Goal: Task Accomplishment & Management: Complete application form

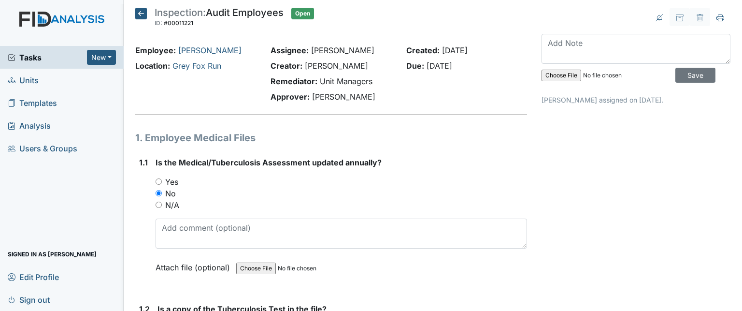
scroll to position [875, 0]
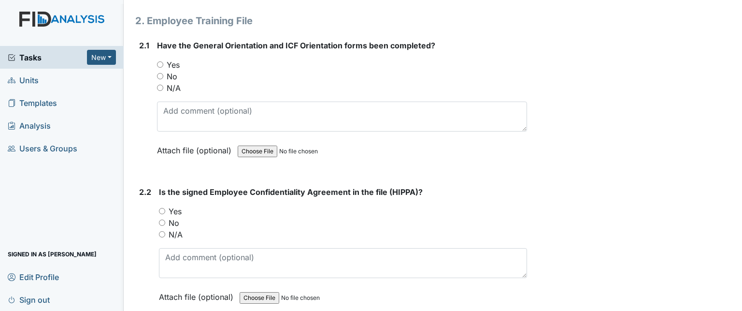
drag, startPoint x: 174, startPoint y: 75, endPoint x: 190, endPoint y: 93, distance: 24.0
click at [174, 75] on label "No" at bounding box center [172, 77] width 11 height 12
click at [163, 75] on input "No" at bounding box center [160, 76] width 6 height 6
radio input "true"
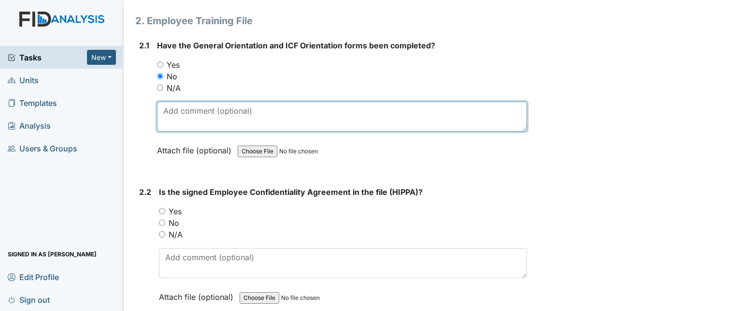
click at [197, 114] on textarea at bounding box center [342, 116] width 370 height 30
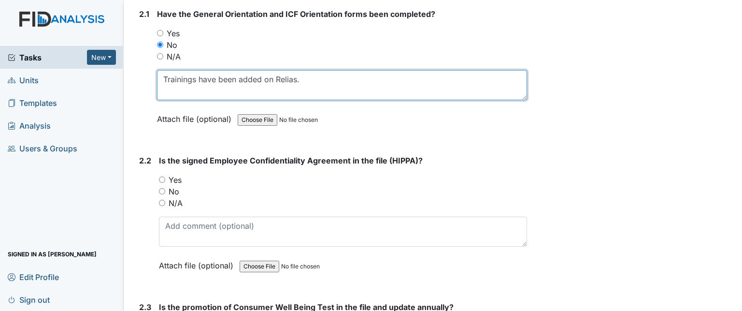
scroll to position [923, 0]
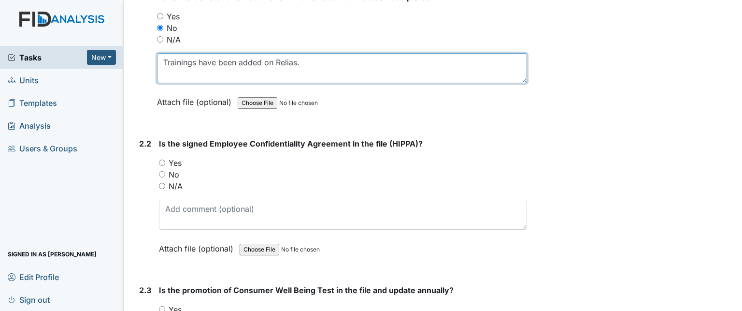
type textarea "Trainings have been added on Relias."
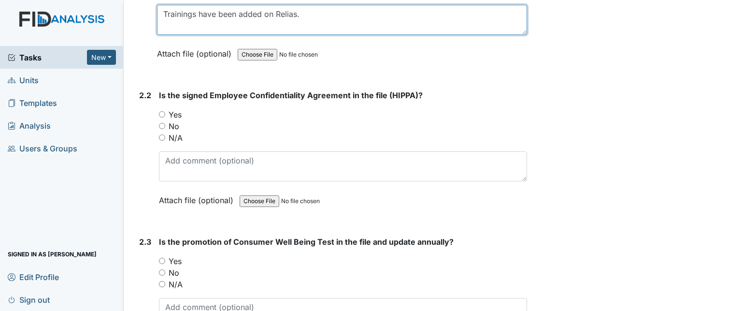
scroll to position [1020, 0]
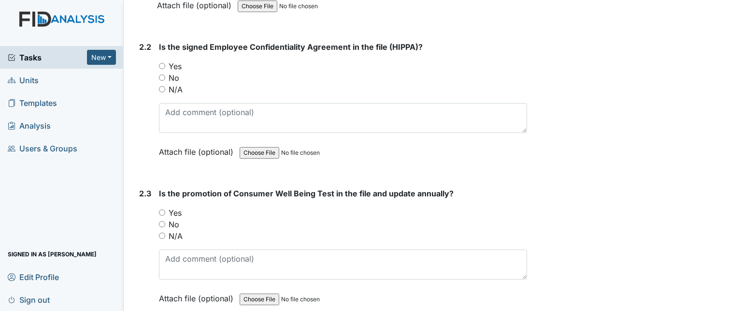
click at [179, 63] on label "Yes" at bounding box center [175, 66] width 13 height 12
click at [165, 63] on input "Yes" at bounding box center [162, 66] width 6 height 6
radio input "true"
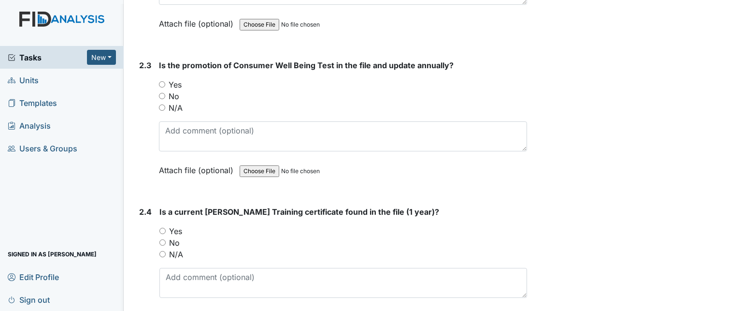
scroll to position [1165, 0]
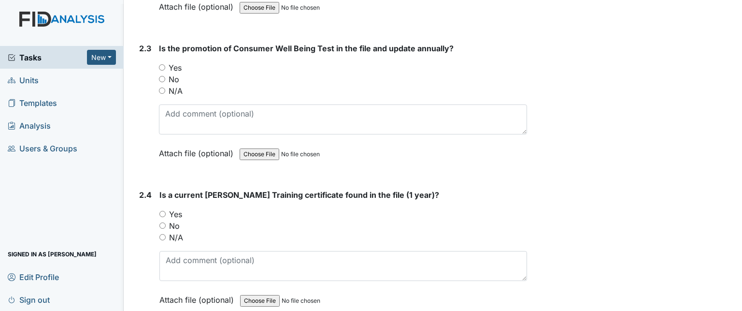
click at [163, 64] on input "Yes" at bounding box center [162, 67] width 6 height 6
radio input "true"
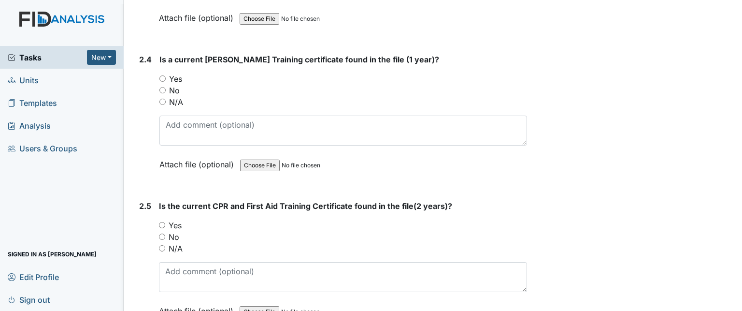
scroll to position [1310, 0]
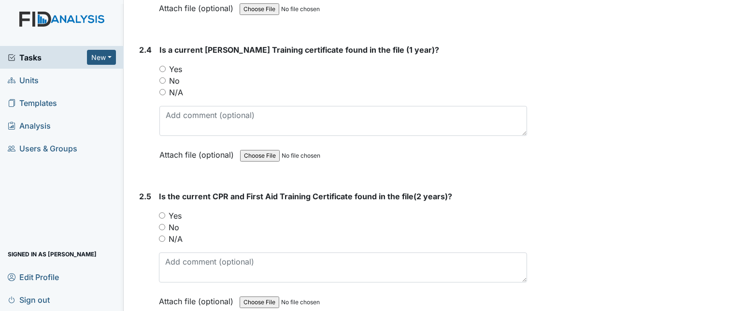
click at [163, 66] on input "Yes" at bounding box center [162, 69] width 6 height 6
radio input "true"
click at [178, 210] on label "Yes" at bounding box center [175, 216] width 13 height 12
click at [165, 212] on input "Yes" at bounding box center [162, 215] width 6 height 6
radio input "true"
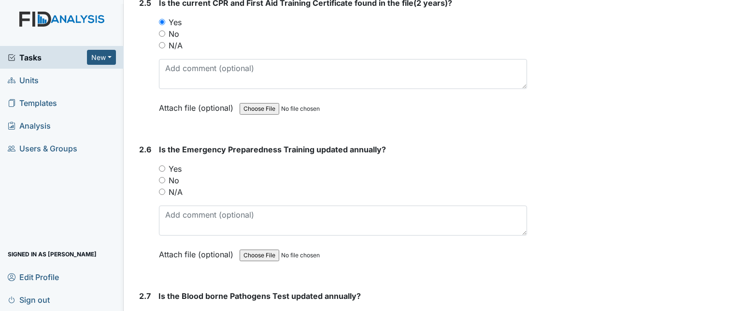
scroll to position [1551, 0]
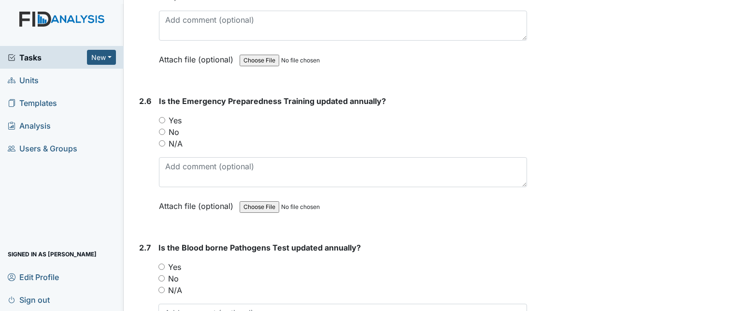
click at [169, 117] on label "Yes" at bounding box center [175, 121] width 13 height 12
click at [165, 117] on input "Yes" at bounding box center [162, 120] width 6 height 6
radio input "true"
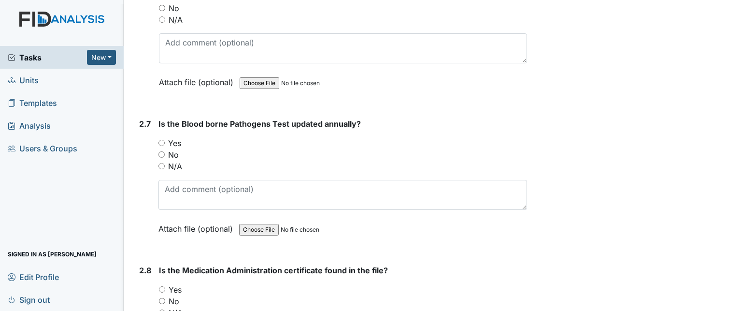
scroll to position [1696, 0]
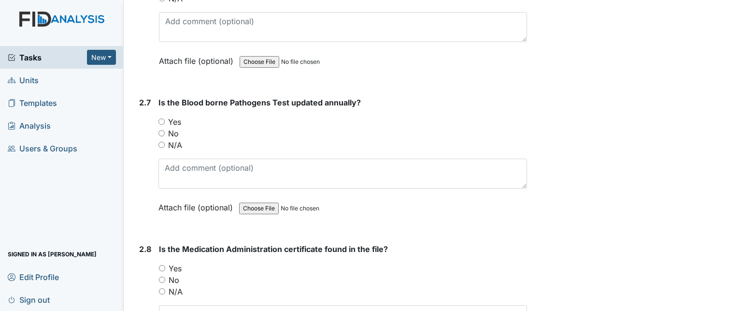
click at [178, 119] on label "Yes" at bounding box center [174, 122] width 13 height 12
click at [165, 119] on input "Yes" at bounding box center [161, 121] width 6 height 6
radio input "true"
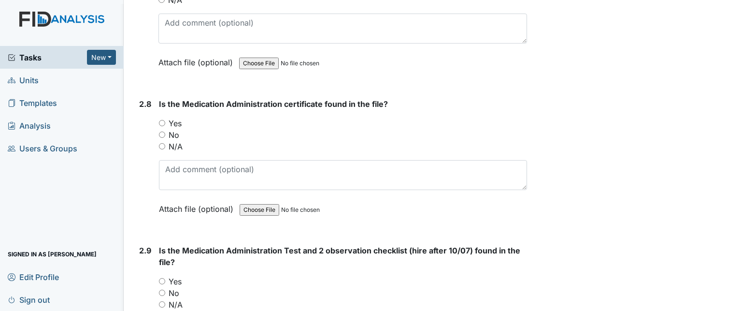
click at [177, 119] on label "Yes" at bounding box center [175, 123] width 13 height 12
click at [165, 120] on input "Yes" at bounding box center [162, 123] width 6 height 6
radio input "true"
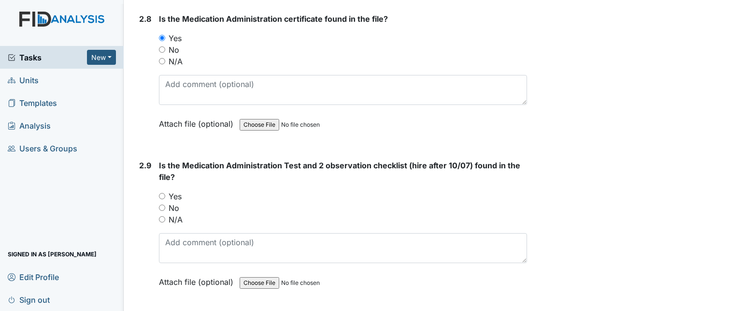
scroll to position [1938, 0]
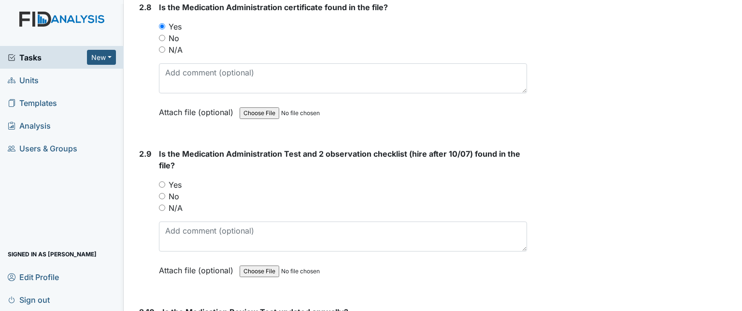
click at [175, 179] on label "Yes" at bounding box center [175, 185] width 13 height 12
click at [159, 181] on input "Yes" at bounding box center [162, 184] width 6 height 6
radio input "true"
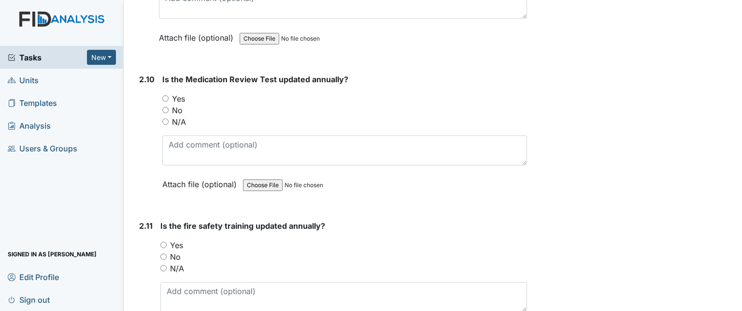
scroll to position [2180, 0]
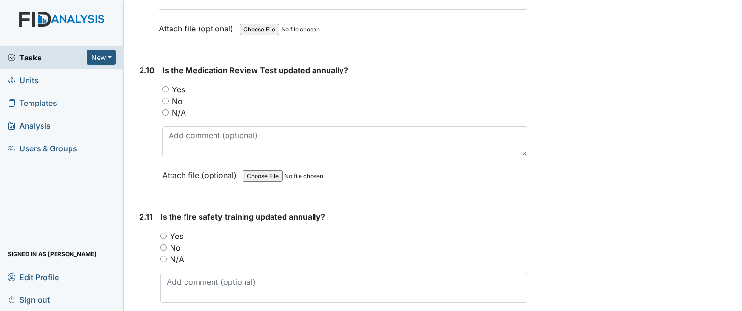
drag, startPoint x: 166, startPoint y: 80, endPoint x: 185, endPoint y: 82, distance: 18.9
click at [168, 86] on input "Yes" at bounding box center [165, 89] width 6 height 6
radio input "true"
click at [164, 232] on input "Yes" at bounding box center [163, 235] width 6 height 6
radio input "true"
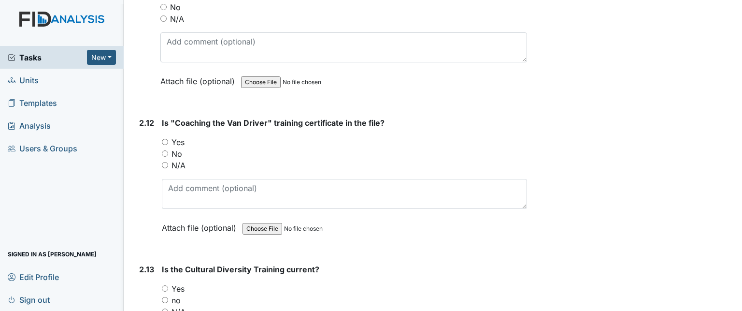
scroll to position [2421, 0]
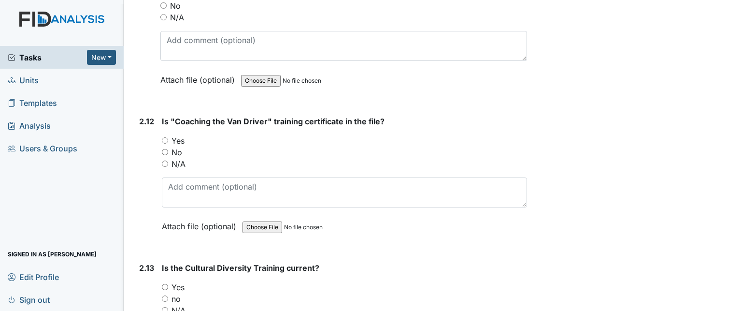
drag, startPoint x: 165, startPoint y: 130, endPoint x: 187, endPoint y: 137, distance: 23.4
click at [165, 137] on input "Yes" at bounding box center [165, 140] width 6 height 6
radio input "true"
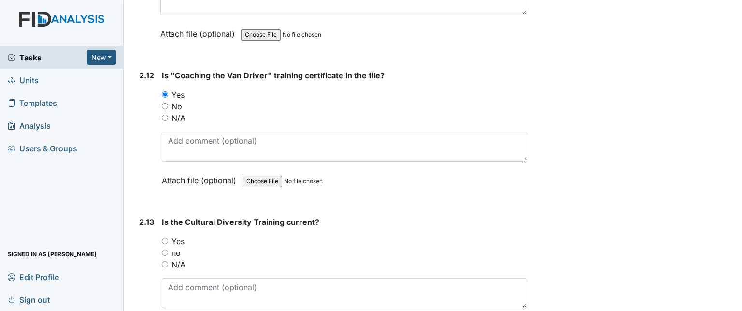
scroll to position [2518, 0]
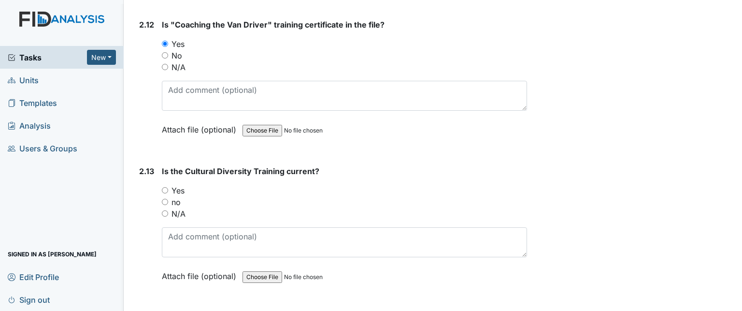
click at [164, 187] on input "Yes" at bounding box center [165, 190] width 6 height 6
radio input "true"
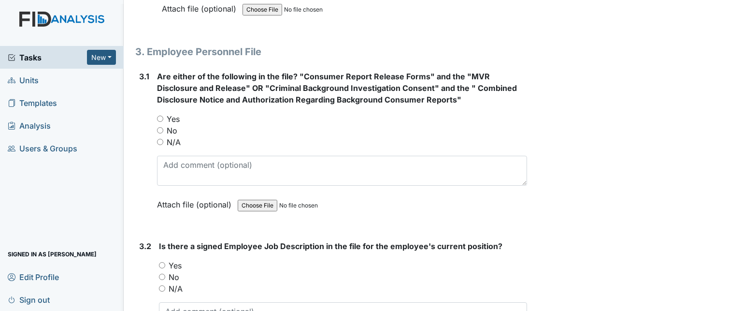
scroll to position [2808, 0]
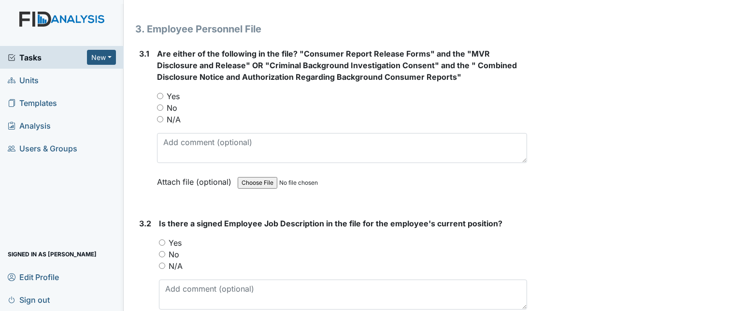
click at [177, 90] on label "Yes" at bounding box center [173, 96] width 13 height 12
click at [163, 93] on input "Yes" at bounding box center [160, 96] width 6 height 6
radio input "true"
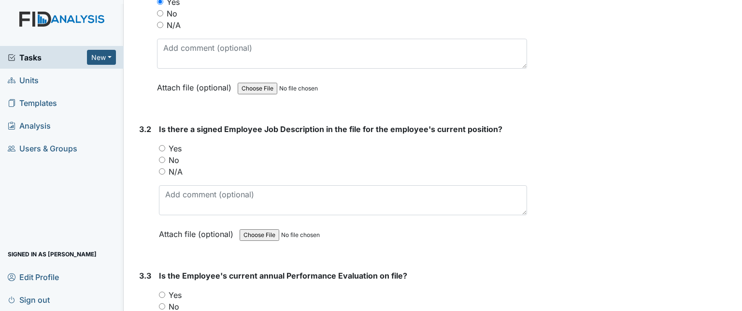
scroll to position [2904, 0]
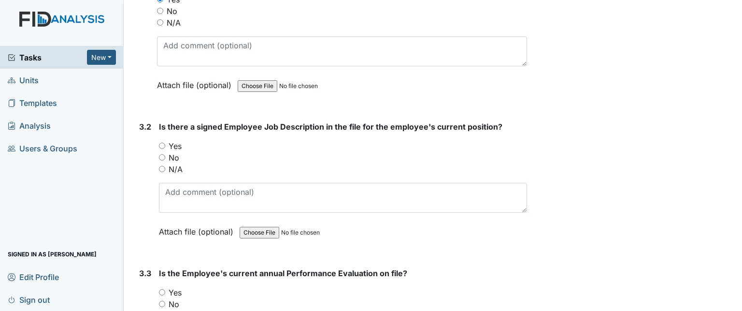
click at [180, 140] on label "Yes" at bounding box center [175, 146] width 13 height 12
click at [165, 143] on input "Yes" at bounding box center [162, 146] width 6 height 6
radio input "true"
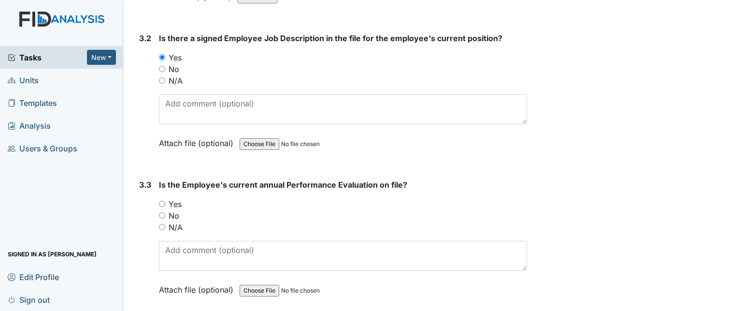
scroll to position [3001, 0]
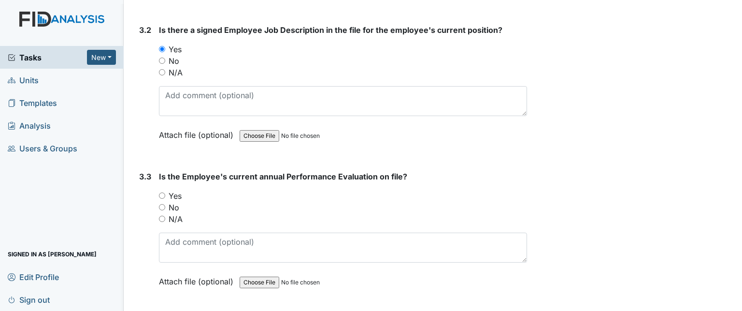
click at [176, 190] on label "Yes" at bounding box center [175, 196] width 13 height 12
click at [165, 192] on input "Yes" at bounding box center [162, 195] width 6 height 6
radio input "true"
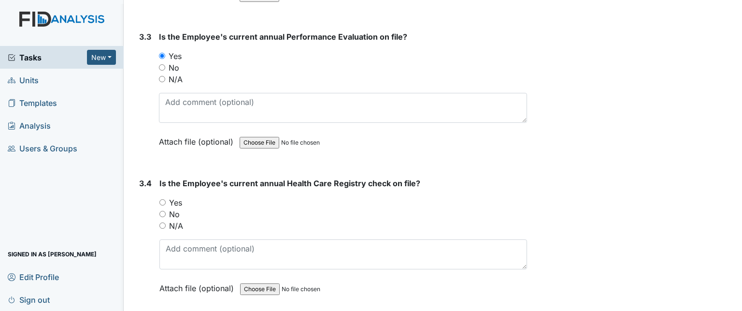
scroll to position [3194, 0]
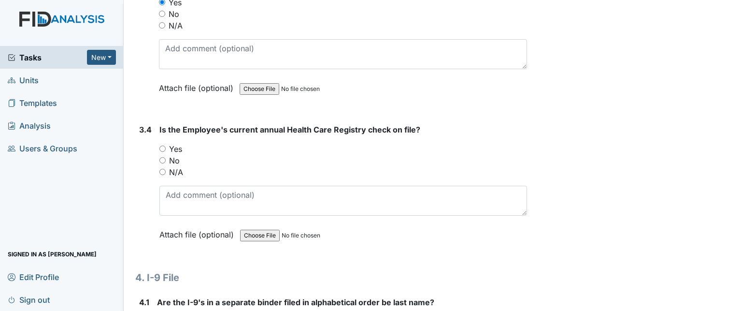
click at [172, 143] on label "Yes" at bounding box center [175, 149] width 13 height 12
click at [166, 145] on input "Yes" at bounding box center [162, 148] width 6 height 6
radio input "true"
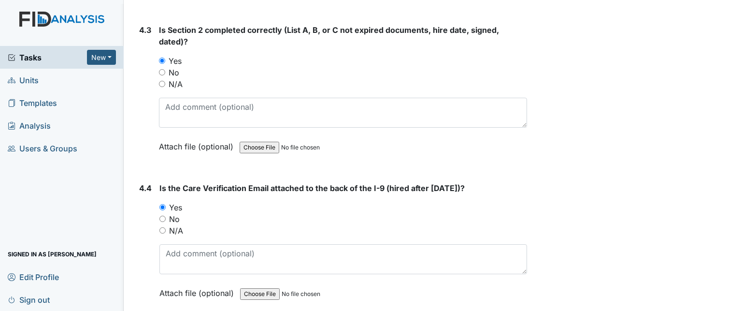
scroll to position [3790, 0]
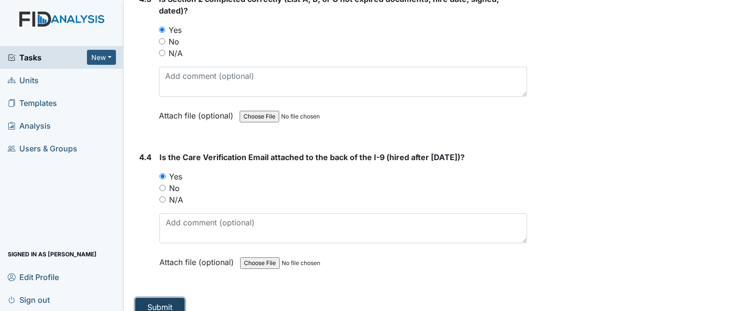
click at [176, 298] on button "Submit" at bounding box center [159, 307] width 49 height 18
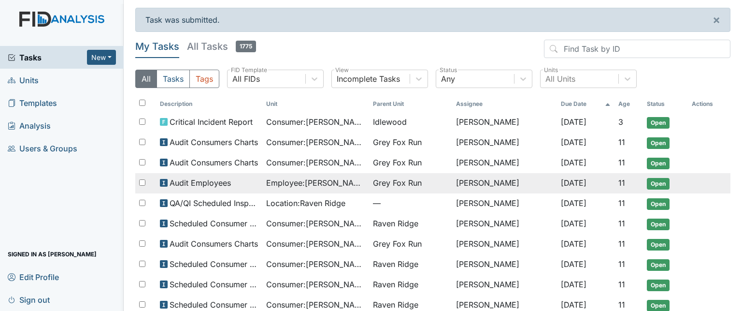
click at [240, 177] on div "Audit Employees" at bounding box center [209, 183] width 99 height 12
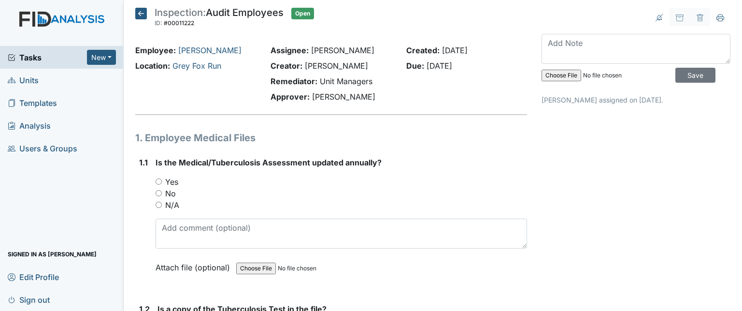
click at [173, 181] on label "Yes" at bounding box center [171, 182] width 13 height 12
click at [162, 181] on input "Yes" at bounding box center [159, 181] width 6 height 6
radio input "true"
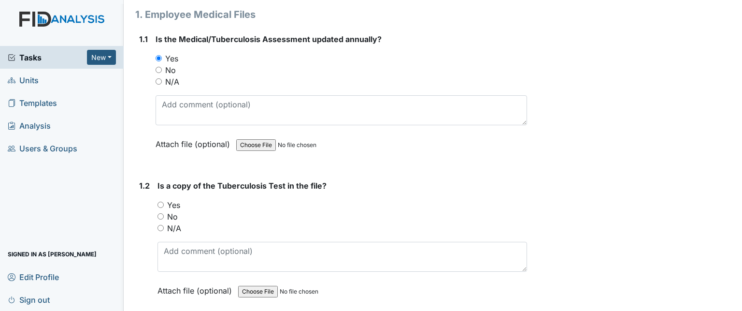
scroll to position [145, 0]
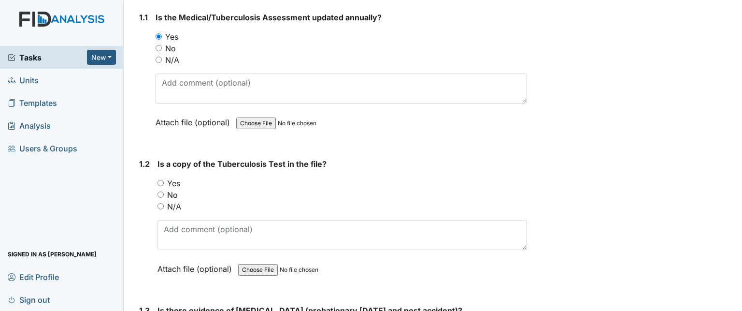
click at [178, 179] on label "Yes" at bounding box center [173, 183] width 13 height 12
click at [164, 180] on input "Yes" at bounding box center [161, 183] width 6 height 6
radio input "true"
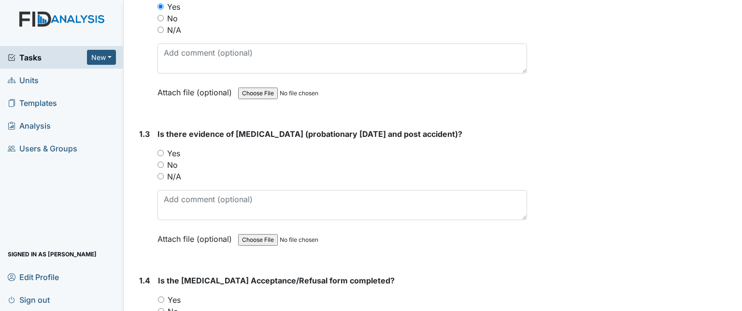
scroll to position [338, 0]
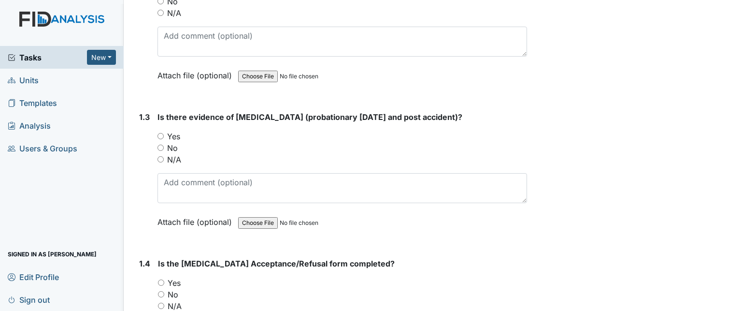
click at [174, 137] on label "Yes" at bounding box center [173, 136] width 13 height 12
click at [164, 137] on input "Yes" at bounding box center [161, 136] width 6 height 6
radio input "true"
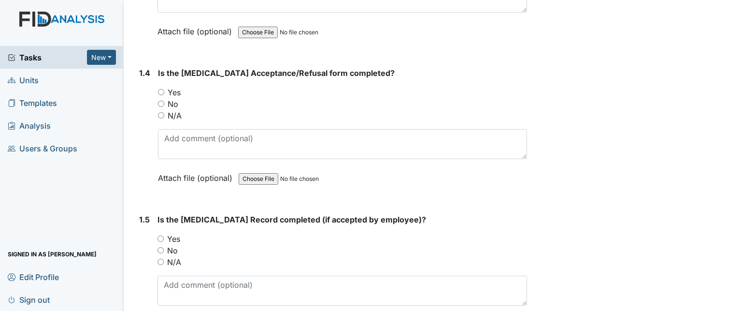
scroll to position [531, 0]
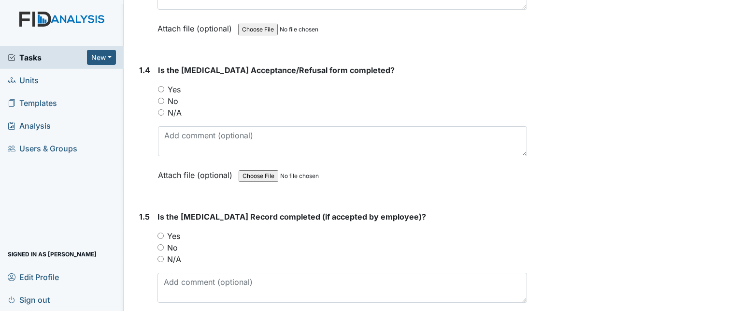
click at [170, 83] on div "Is the [MEDICAL_DATA] Acceptance/Refusal form completed? You must select one of…" at bounding box center [342, 125] width 369 height 123
click at [173, 88] on label "Yes" at bounding box center [174, 90] width 13 height 12
click at [164, 88] on input "Yes" at bounding box center [161, 89] width 6 height 6
radio input "true"
click at [170, 257] on label "N/A" at bounding box center [174, 259] width 14 height 12
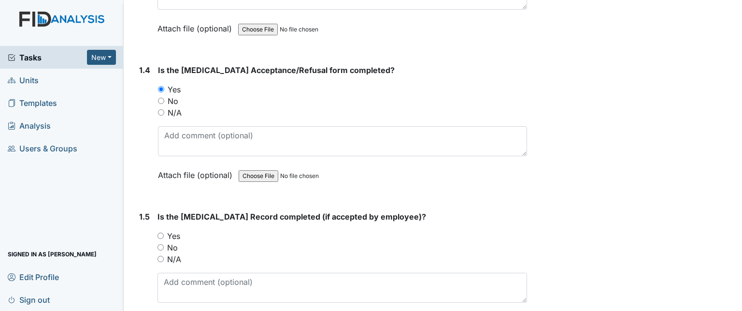
click at [164, 257] on input "N/A" at bounding box center [161, 259] width 6 height 6
radio input "true"
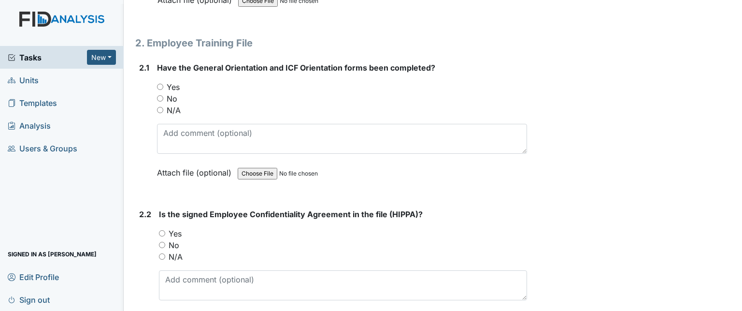
scroll to position [870, 0]
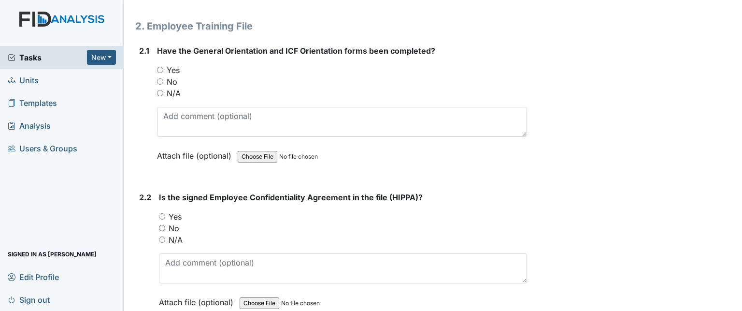
click at [173, 67] on label "Yes" at bounding box center [173, 70] width 13 height 12
click at [163, 67] on input "Yes" at bounding box center [160, 70] width 6 height 6
radio input "true"
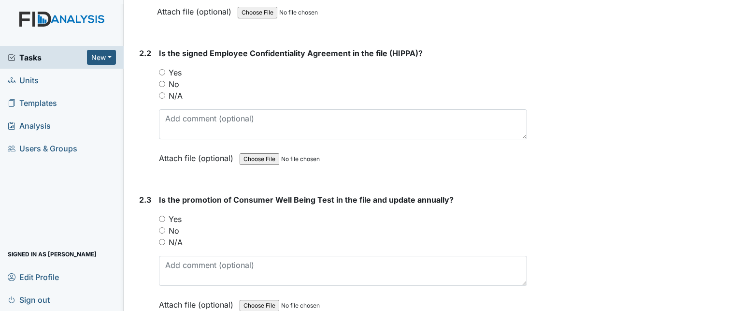
scroll to position [1015, 0]
click at [176, 69] on label "Yes" at bounding box center [175, 72] width 13 height 12
click at [165, 69] on input "Yes" at bounding box center [162, 71] width 6 height 6
radio input "true"
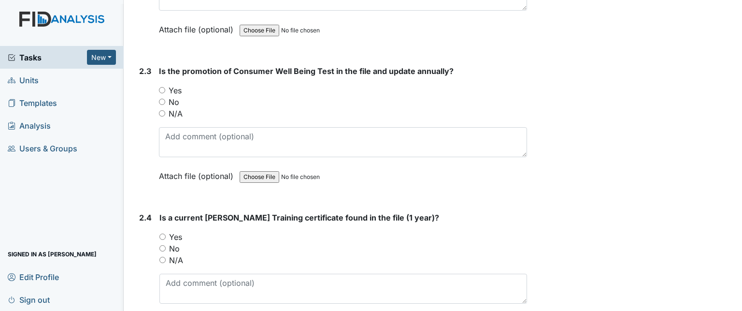
scroll to position [1160, 0]
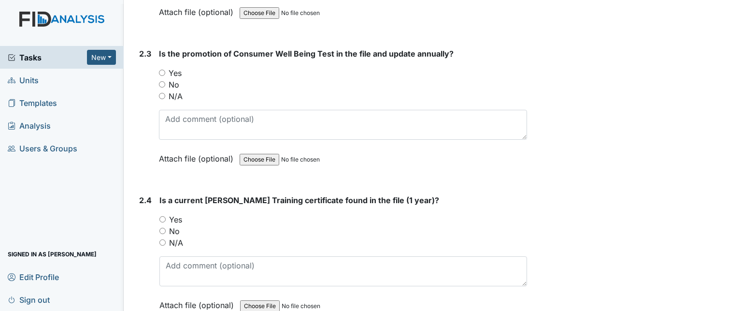
click at [174, 70] on label "Yes" at bounding box center [175, 73] width 13 height 12
click at [165, 70] on input "Yes" at bounding box center [162, 73] width 6 height 6
radio input "true"
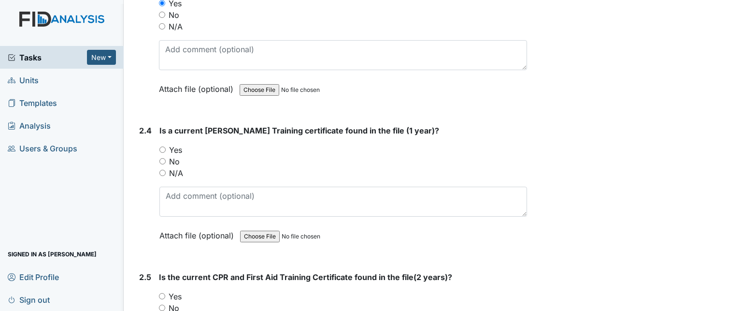
scroll to position [1256, 0]
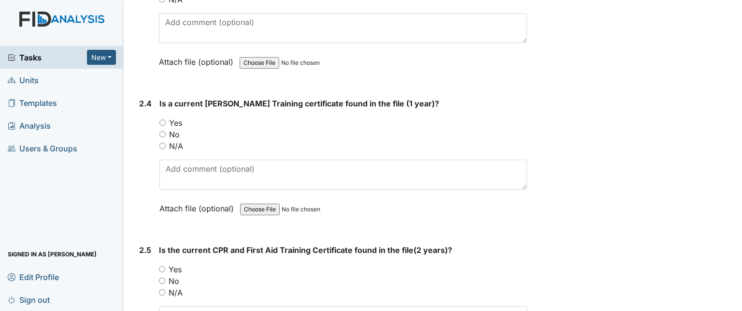
click at [179, 117] on label "Yes" at bounding box center [175, 123] width 13 height 12
click at [166, 119] on input "Yes" at bounding box center [162, 122] width 6 height 6
radio input "true"
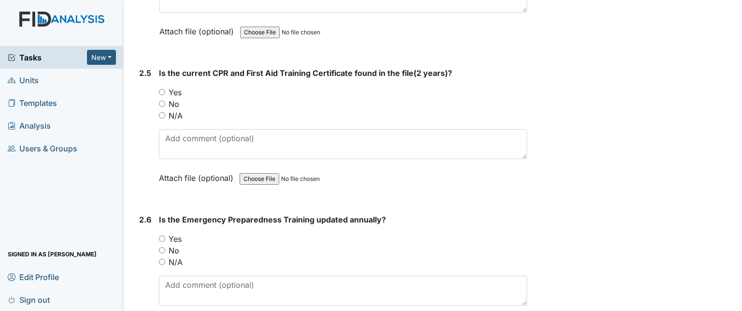
scroll to position [1450, 0]
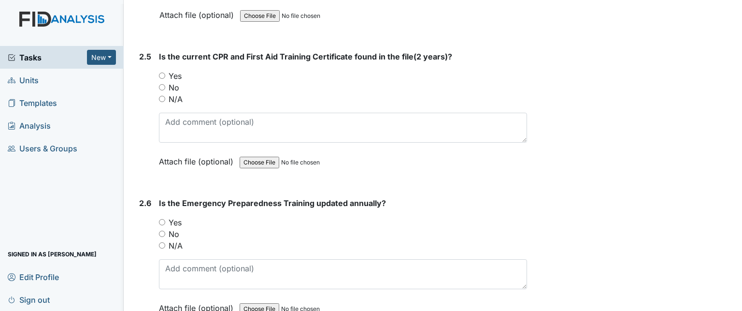
click at [175, 72] on label "Yes" at bounding box center [175, 76] width 13 height 12
click at [165, 72] on input "Yes" at bounding box center [162, 75] width 6 height 6
radio input "true"
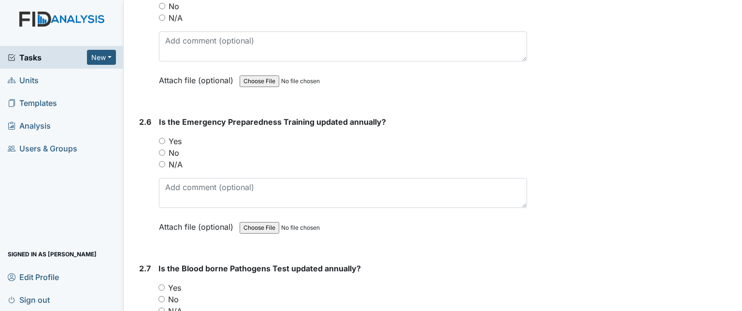
scroll to position [1546, 0]
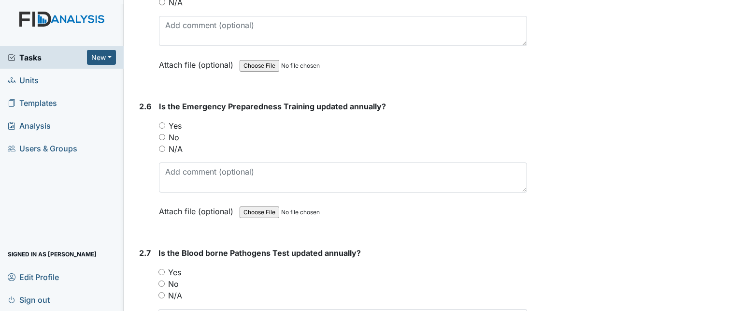
click at [177, 123] on label "Yes" at bounding box center [175, 126] width 13 height 12
click at [165, 123] on input "Yes" at bounding box center [162, 125] width 6 height 6
radio input "true"
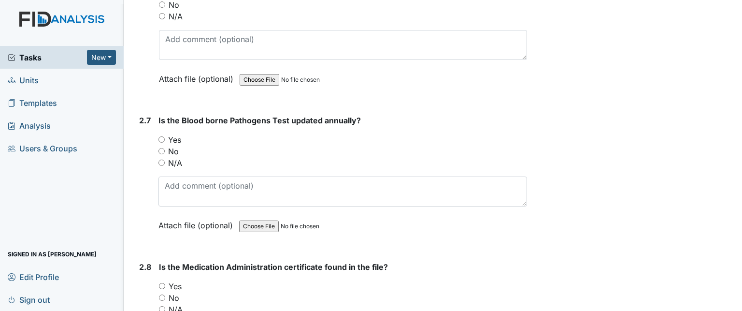
scroll to position [1691, 0]
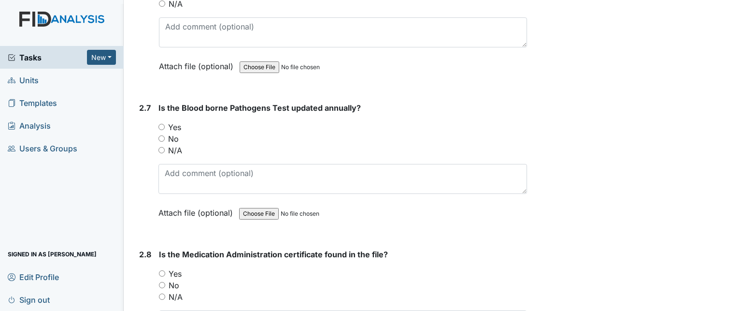
click at [178, 123] on label "Yes" at bounding box center [174, 127] width 13 height 12
click at [165, 124] on input "Yes" at bounding box center [161, 127] width 6 height 6
radio input "true"
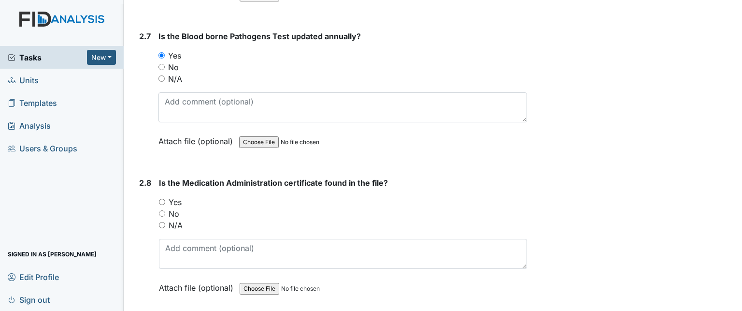
scroll to position [1788, 0]
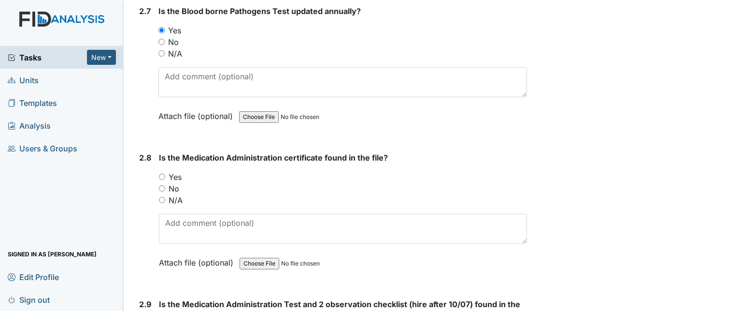
click at [179, 171] on label "Yes" at bounding box center [175, 177] width 13 height 12
click at [165, 173] on input "Yes" at bounding box center [162, 176] width 6 height 6
radio input "true"
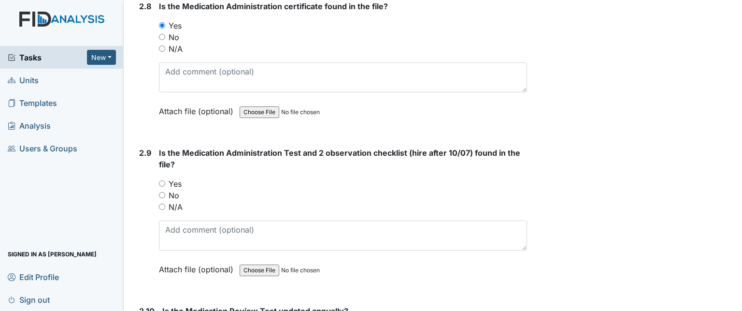
scroll to position [1981, 0]
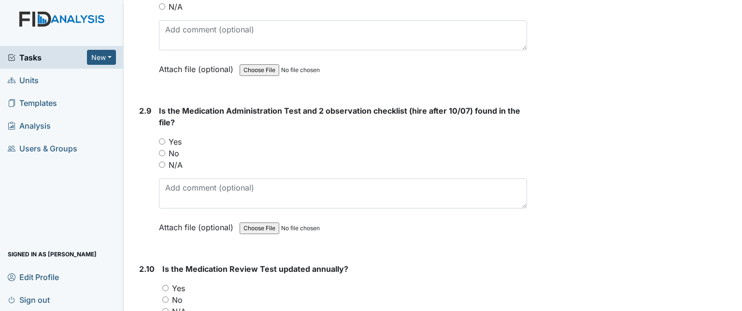
click at [176, 137] on label "Yes" at bounding box center [175, 142] width 13 height 12
click at [165, 138] on input "Yes" at bounding box center [162, 141] width 6 height 6
radio input "true"
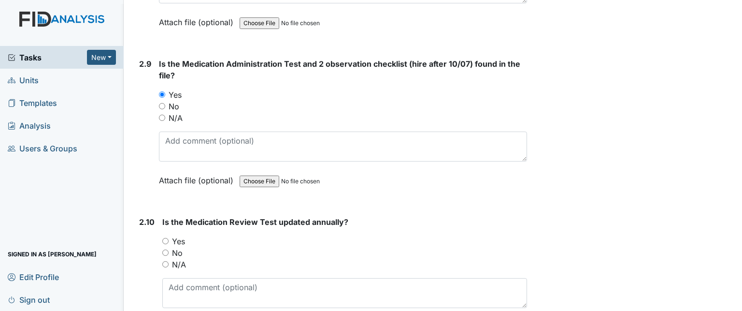
scroll to position [2126, 0]
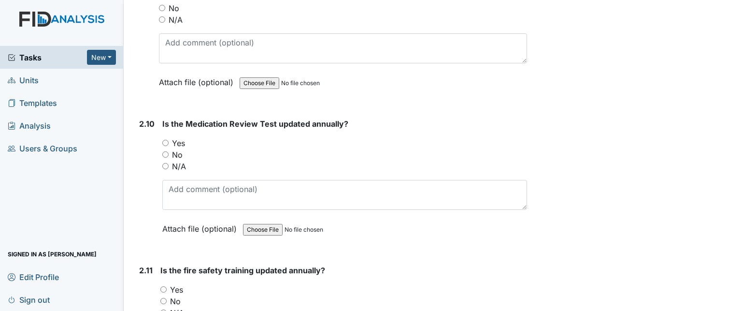
click at [172, 137] on label "Yes" at bounding box center [178, 143] width 13 height 12
click at [169, 140] on input "Yes" at bounding box center [165, 143] width 6 height 6
radio input "true"
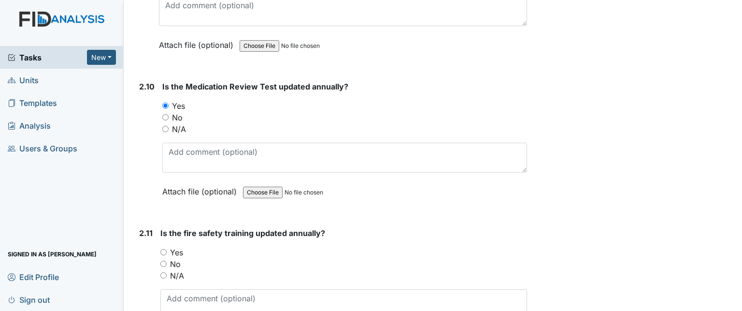
scroll to position [2271, 0]
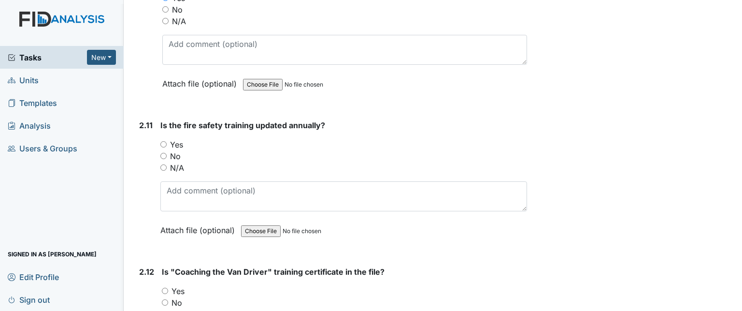
click at [175, 139] on label "Yes" at bounding box center [176, 145] width 13 height 12
click at [167, 141] on input "Yes" at bounding box center [163, 144] width 6 height 6
radio input "true"
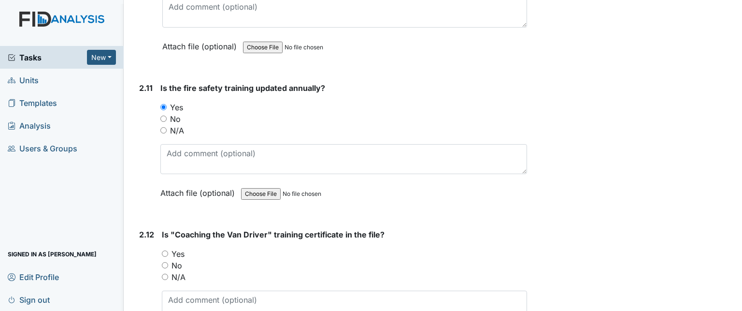
scroll to position [2368, 0]
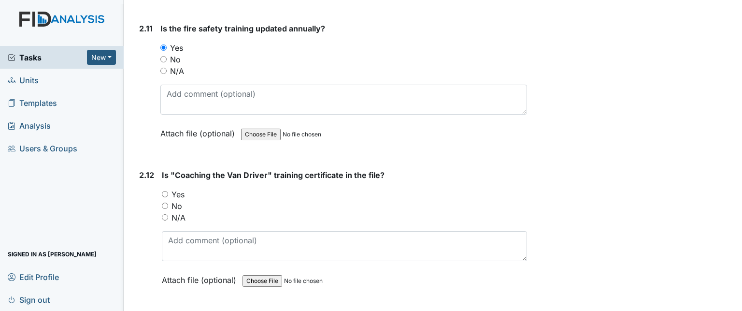
click at [182, 188] on label "Yes" at bounding box center [178, 194] width 13 height 12
click at [168, 191] on input "Yes" at bounding box center [165, 194] width 6 height 6
radio input "true"
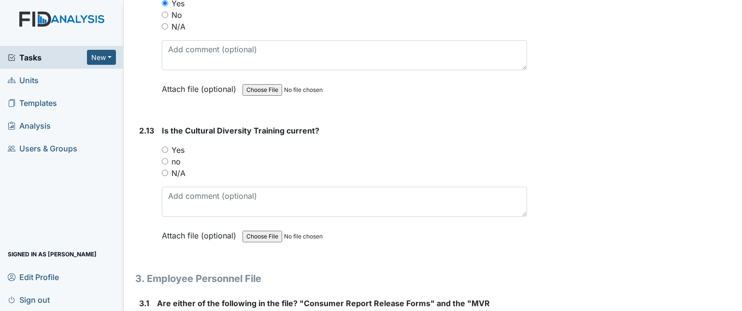
scroll to position [2561, 0]
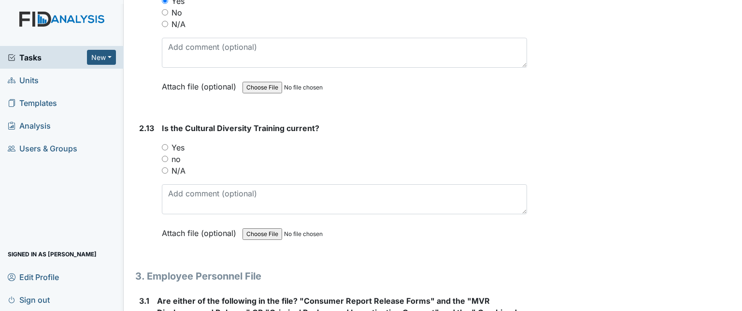
click at [174, 143] on label "Yes" at bounding box center [178, 148] width 13 height 12
click at [168, 144] on input "Yes" at bounding box center [165, 147] width 6 height 6
radio input "true"
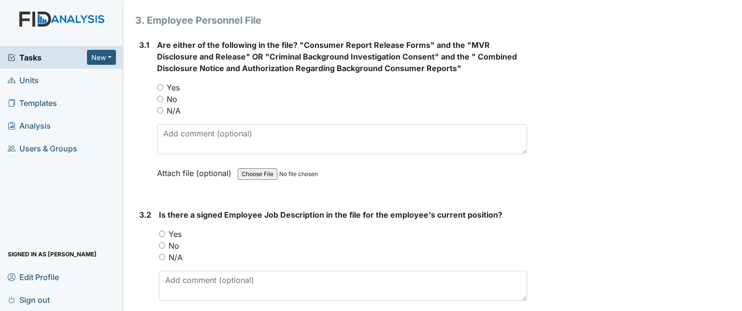
scroll to position [2802, 0]
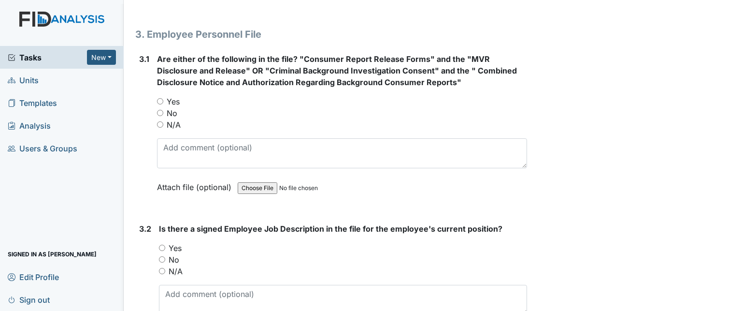
click at [167, 96] on label "Yes" at bounding box center [173, 102] width 13 height 12
click at [163, 98] on input "Yes" at bounding box center [160, 101] width 6 height 6
radio input "true"
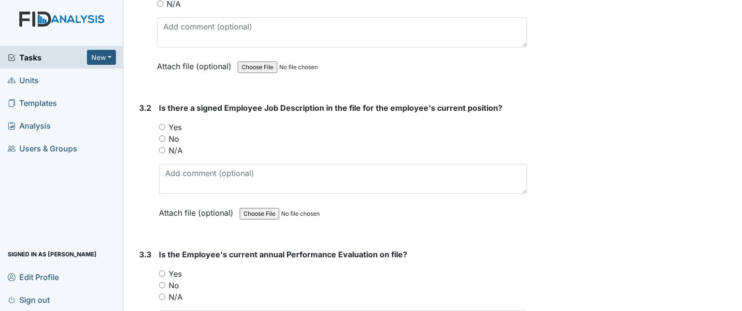
scroll to position [2947, 0]
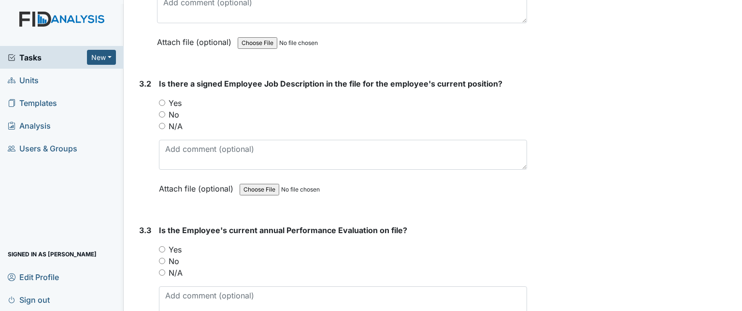
click at [178, 97] on label "Yes" at bounding box center [175, 103] width 13 height 12
click at [165, 100] on input "Yes" at bounding box center [162, 103] width 6 height 6
radio input "true"
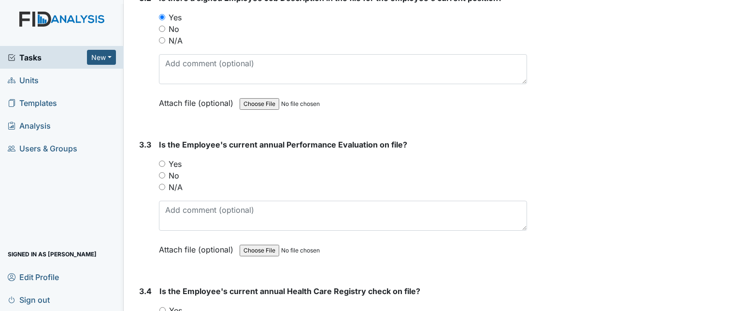
scroll to position [3044, 0]
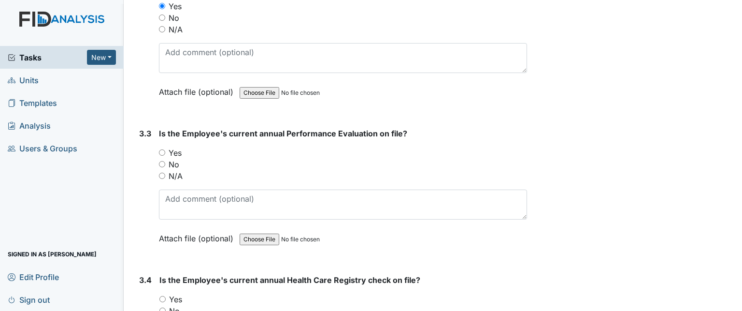
click at [174, 147] on label "Yes" at bounding box center [175, 153] width 13 height 12
click at [165, 149] on input "Yes" at bounding box center [162, 152] width 6 height 6
radio input "true"
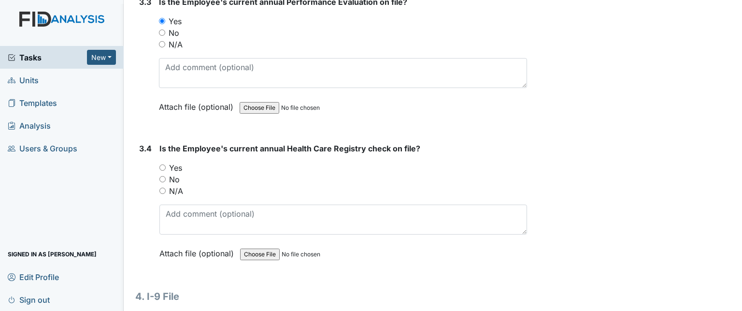
scroll to position [3189, 0]
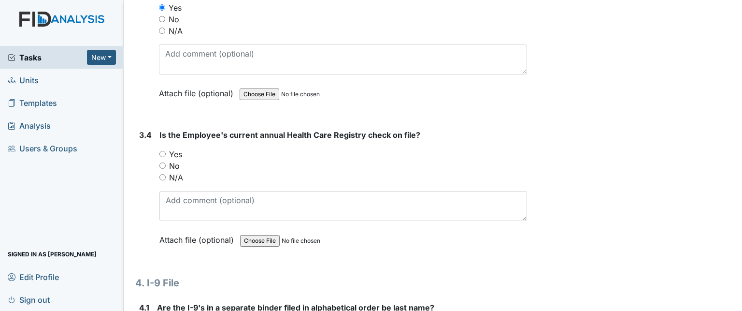
click at [174, 148] on label "Yes" at bounding box center [175, 154] width 13 height 12
click at [166, 151] on input "Yes" at bounding box center [162, 154] width 6 height 6
radio input "true"
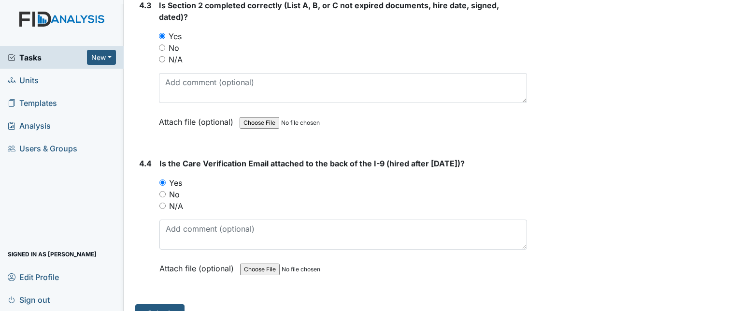
scroll to position [3790, 0]
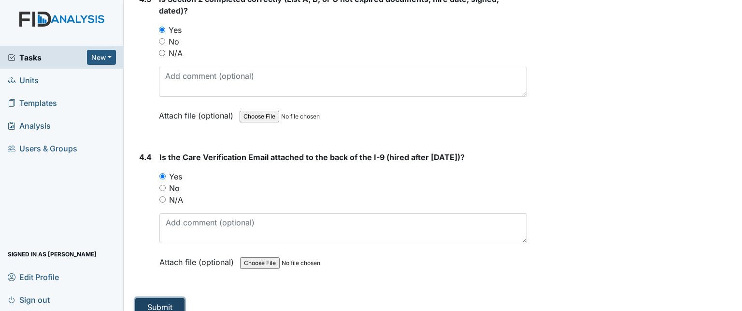
click at [161, 298] on button "Submit" at bounding box center [159, 307] width 49 height 18
